Goal: Information Seeking & Learning: Learn about a topic

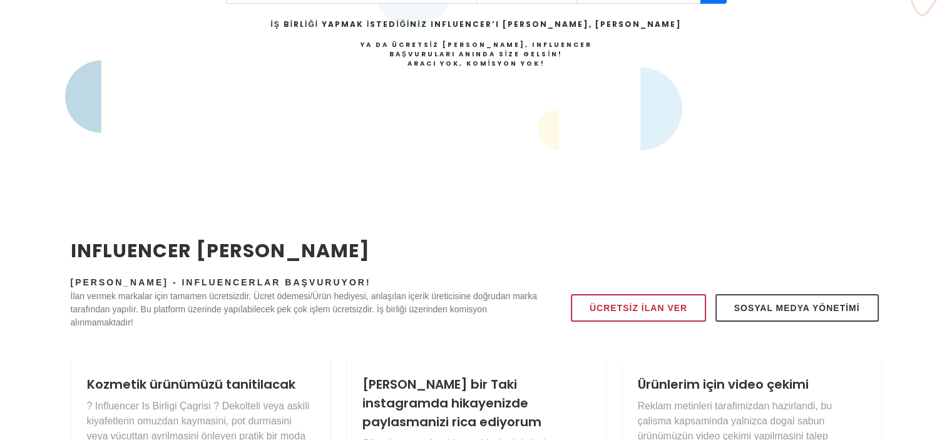
scroll to position [125, 0]
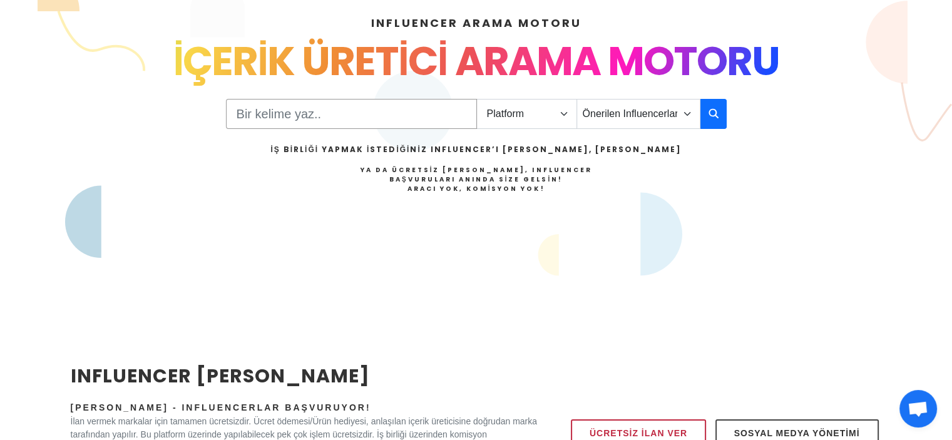
click at [399, 110] on input "Search" at bounding box center [351, 114] width 251 height 30
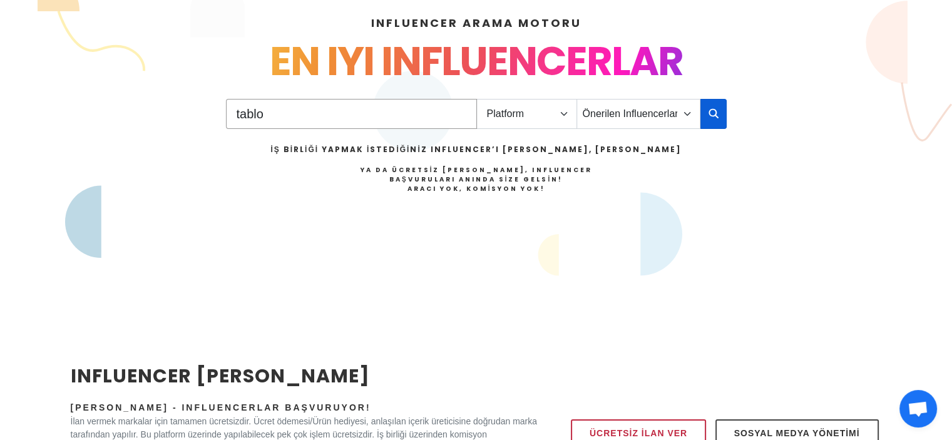
type input "tablo"
click at [717, 113] on icon "button" at bounding box center [713, 113] width 10 height 15
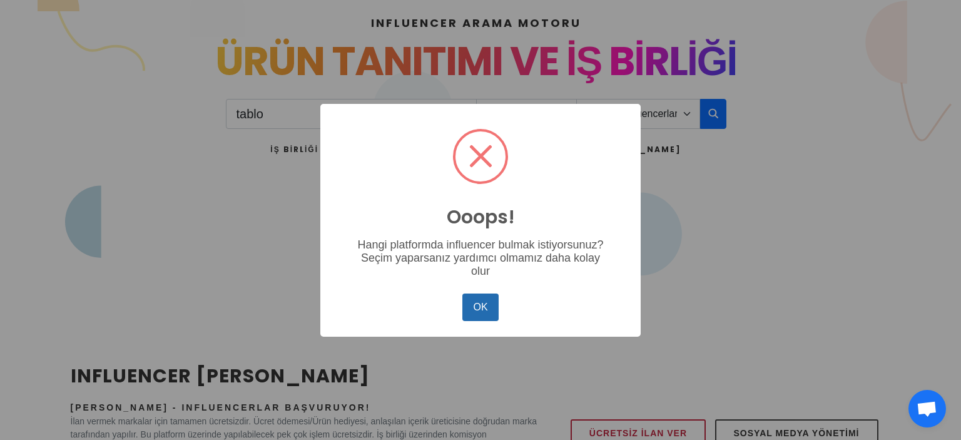
click at [485, 307] on button "OK" at bounding box center [480, 308] width 36 height 28
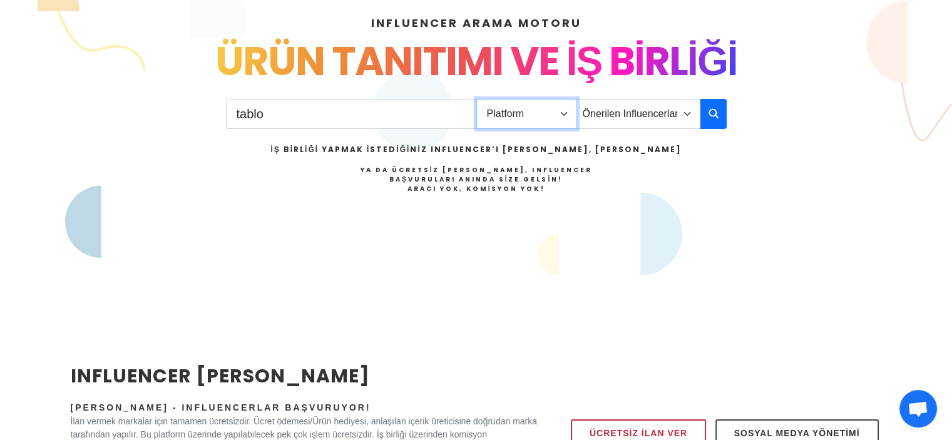
click at [564, 112] on select "Platform Instagram Facebook Youtube Tiktok Twitter Twitch" at bounding box center [526, 114] width 101 height 30
select select "1"
click at [476, 99] on select "Platform Instagram Facebook Youtube Tiktok Twitter Twitch" at bounding box center [526, 114] width 101 height 30
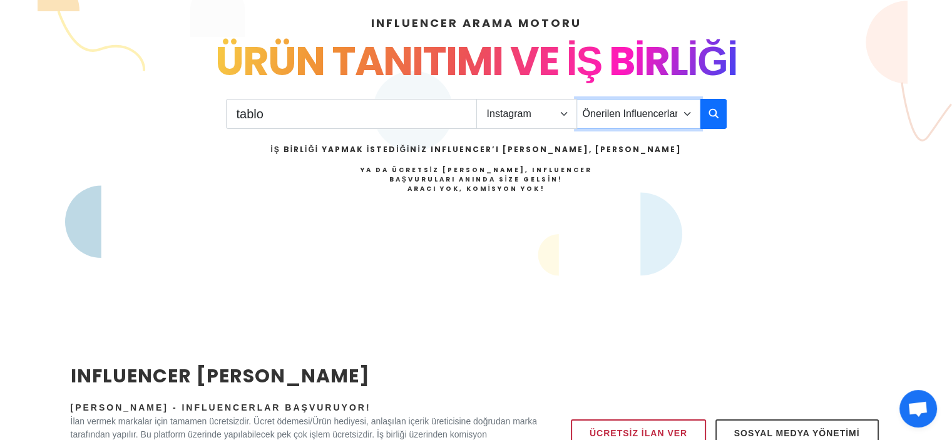
click at [631, 110] on select "Önerilen Influencerlar Aile & [PERSON_NAME] & [PERSON_NAME] [PERSON_NAME] & Giy…" at bounding box center [638, 114] width 124 height 30
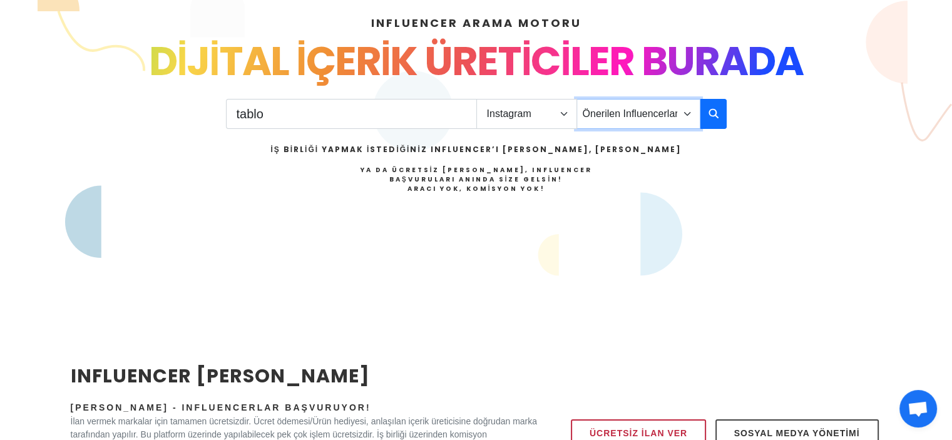
click at [633, 111] on select "Önerilen Influencerlar Aile & [PERSON_NAME] & [PERSON_NAME] [PERSON_NAME] & Giy…" at bounding box center [638, 114] width 124 height 30
click at [661, 116] on select "Önerilen Influencerlar Aile & [PERSON_NAME] & [PERSON_NAME] [PERSON_NAME] & Giy…" at bounding box center [638, 114] width 124 height 30
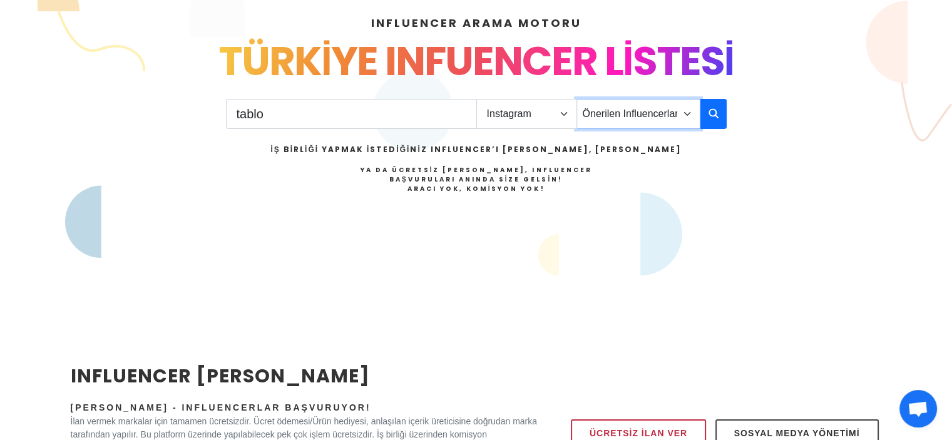
select select "12"
click at [576, 99] on select "Önerilen Influencerlar Aile & [PERSON_NAME] & [PERSON_NAME] [PERSON_NAME] & Giy…" at bounding box center [638, 114] width 124 height 30
drag, startPoint x: 436, startPoint y: 111, endPoint x: 186, endPoint y: 140, distance: 252.0
click at [186, 141] on div "INFLUENCER ARAMA MOTORU INSTAGRAM VE TIKTOK INFLUENCERLARI SOSYAL MEDYA FENOMEN…" at bounding box center [476, 144] width 826 height 320
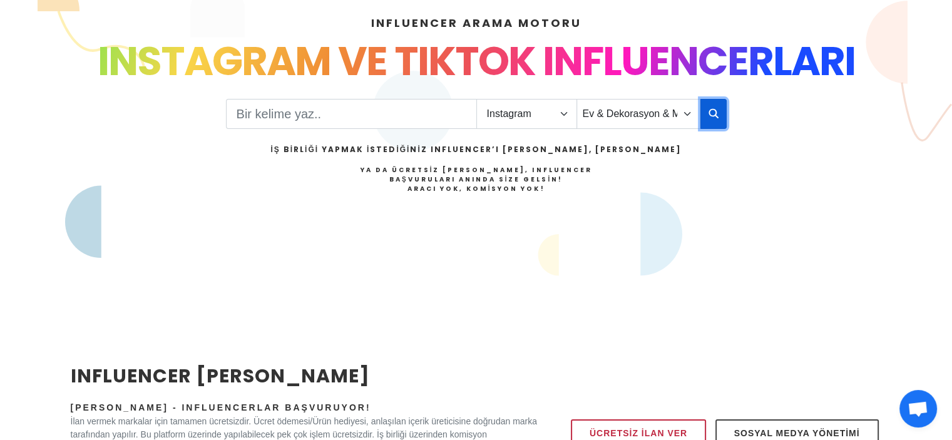
click at [707, 111] on button "button" at bounding box center [713, 114] width 26 height 30
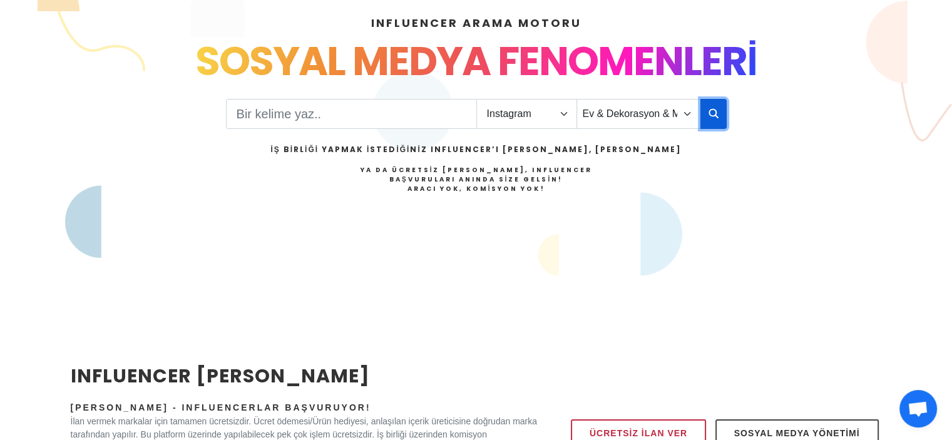
click at [712, 113] on icon "button" at bounding box center [713, 113] width 10 height 15
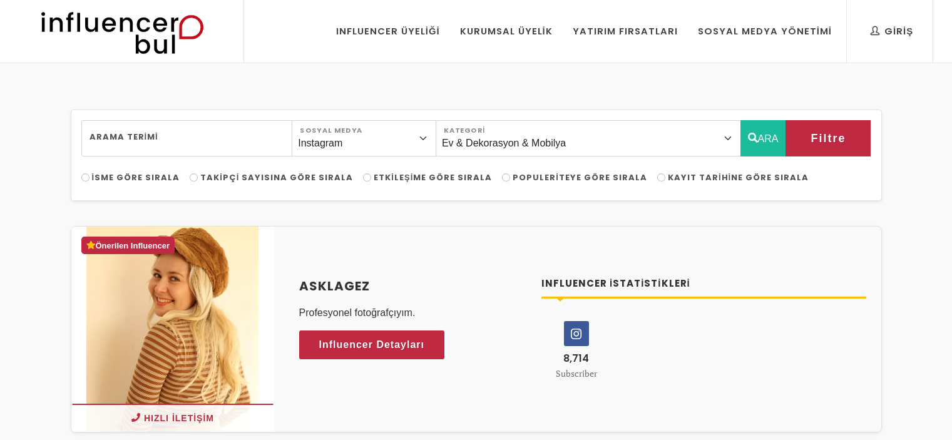
select select "12"
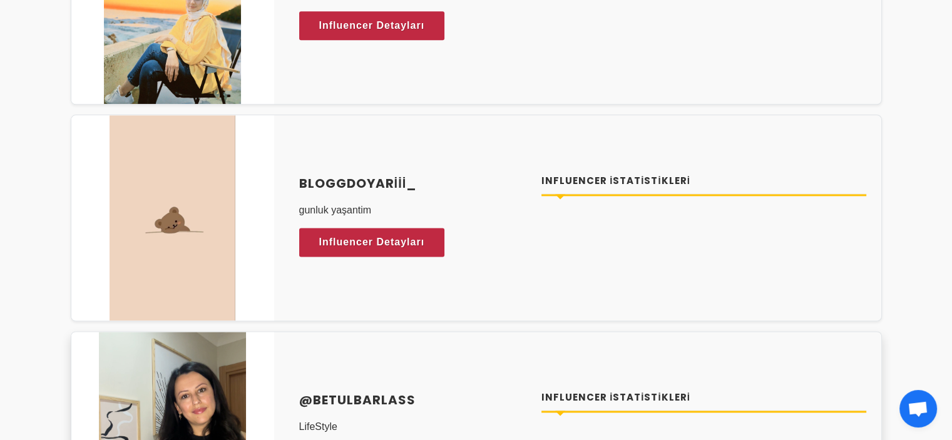
scroll to position [1752, 0]
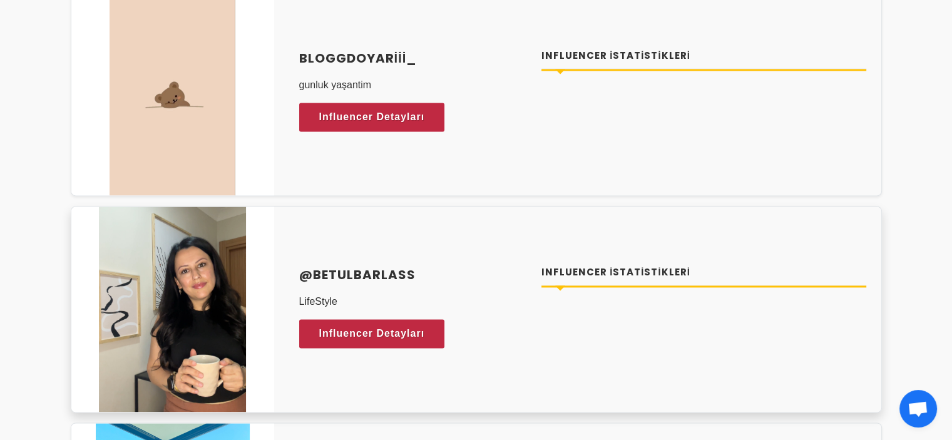
click at [623, 307] on div "Influencer İstatistikleri" at bounding box center [704, 308] width 340 height 87
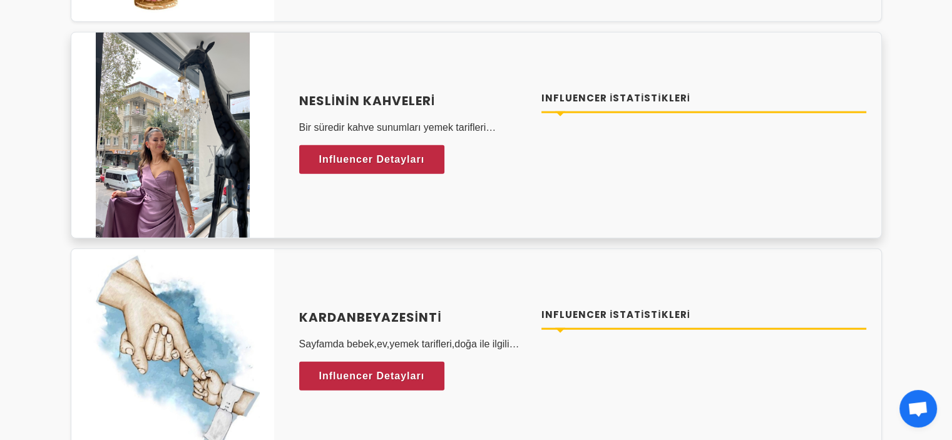
scroll to position [3505, 0]
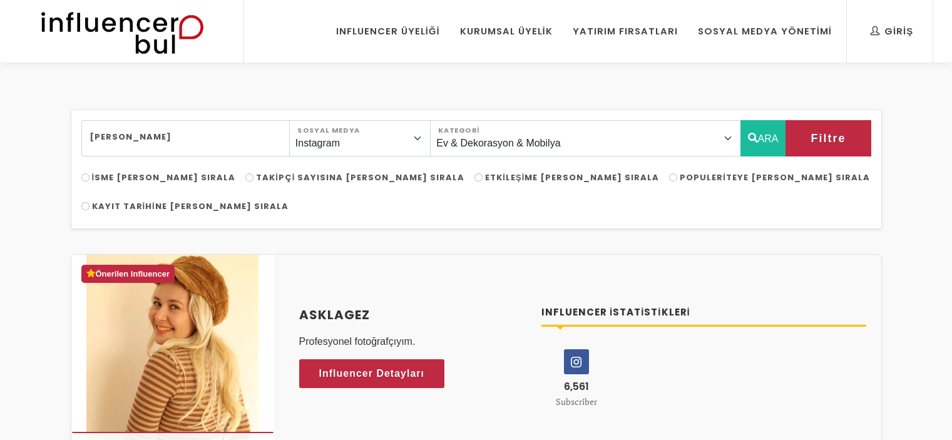
select select "12"
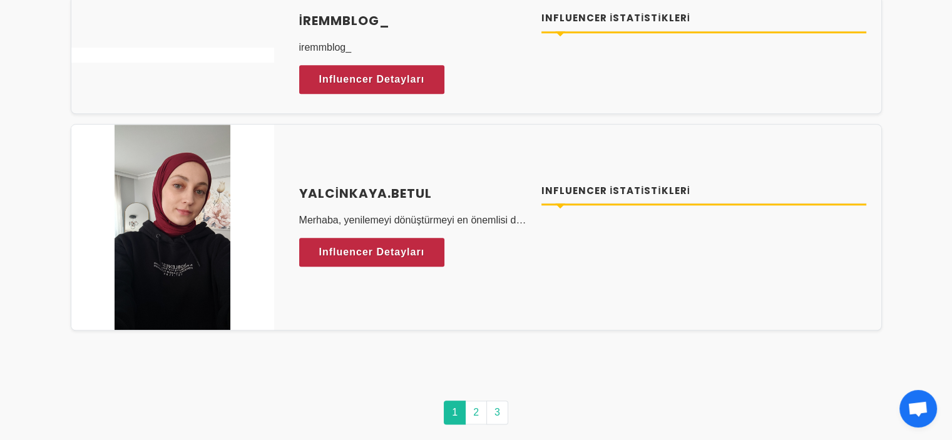
scroll to position [6321, 0]
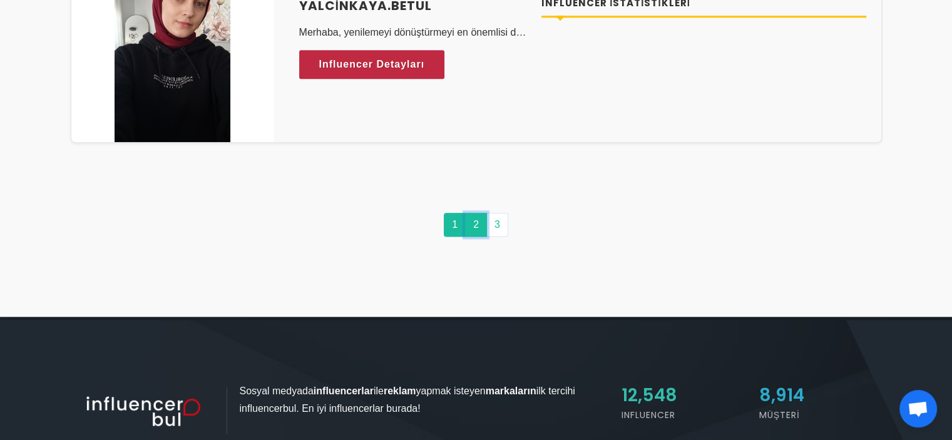
click at [482, 213] on link "2" at bounding box center [476, 225] width 22 height 24
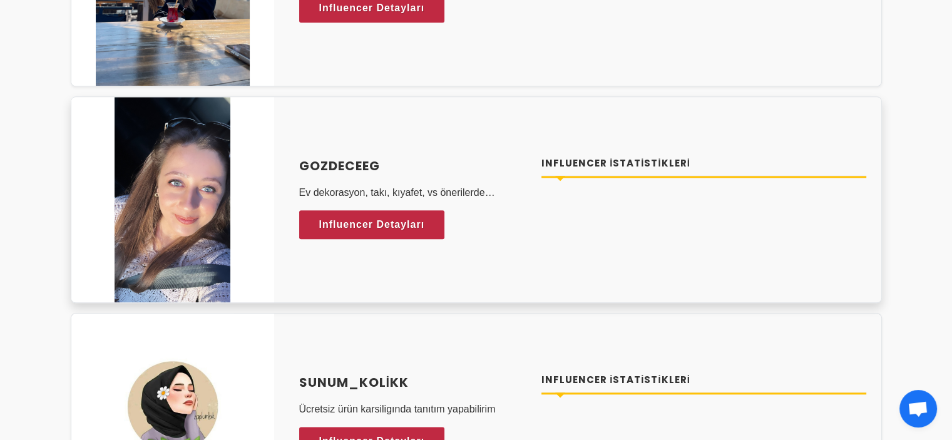
scroll to position [1314, 0]
